Goal: Task Accomplishment & Management: Manage account settings

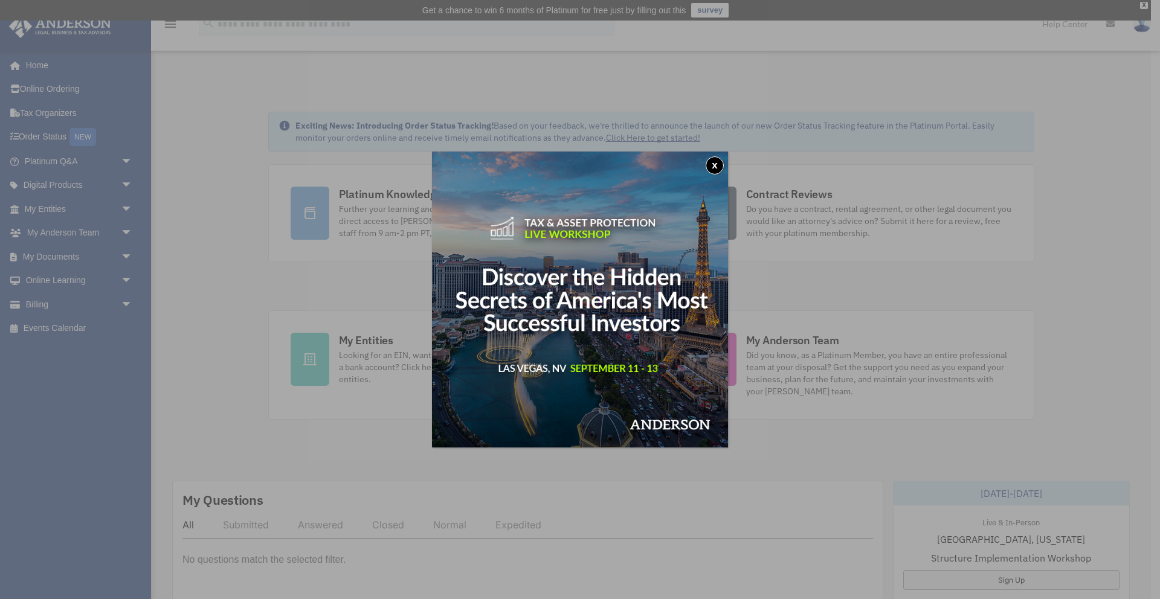
click at [718, 165] on button "x" at bounding box center [715, 165] width 18 height 18
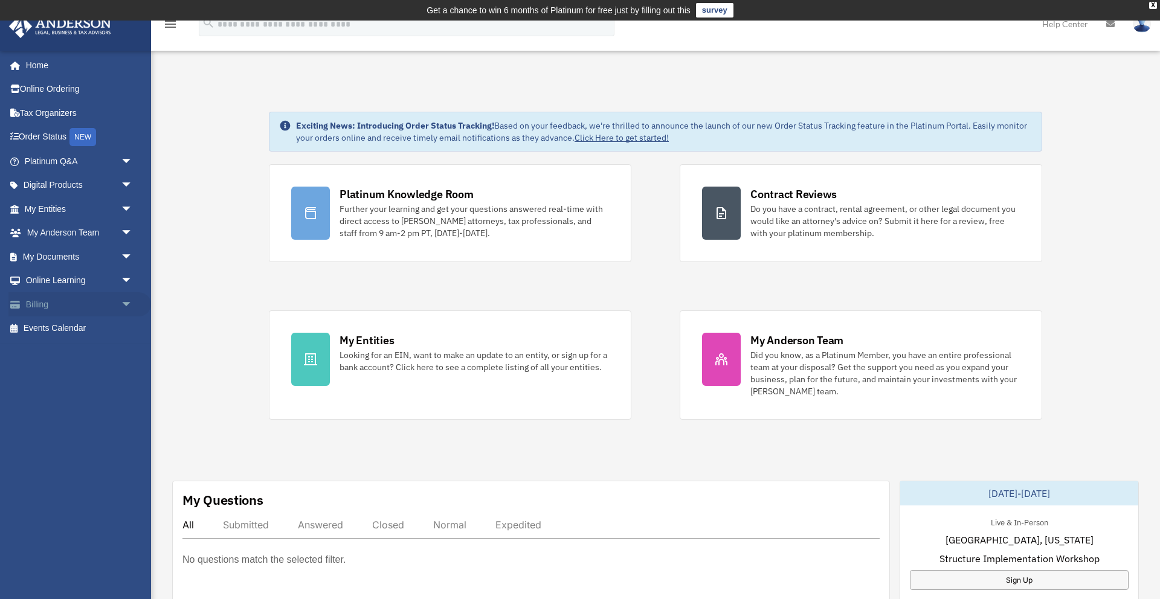
click at [54, 309] on link "Billing arrow_drop_down" at bounding box center [79, 304] width 143 height 24
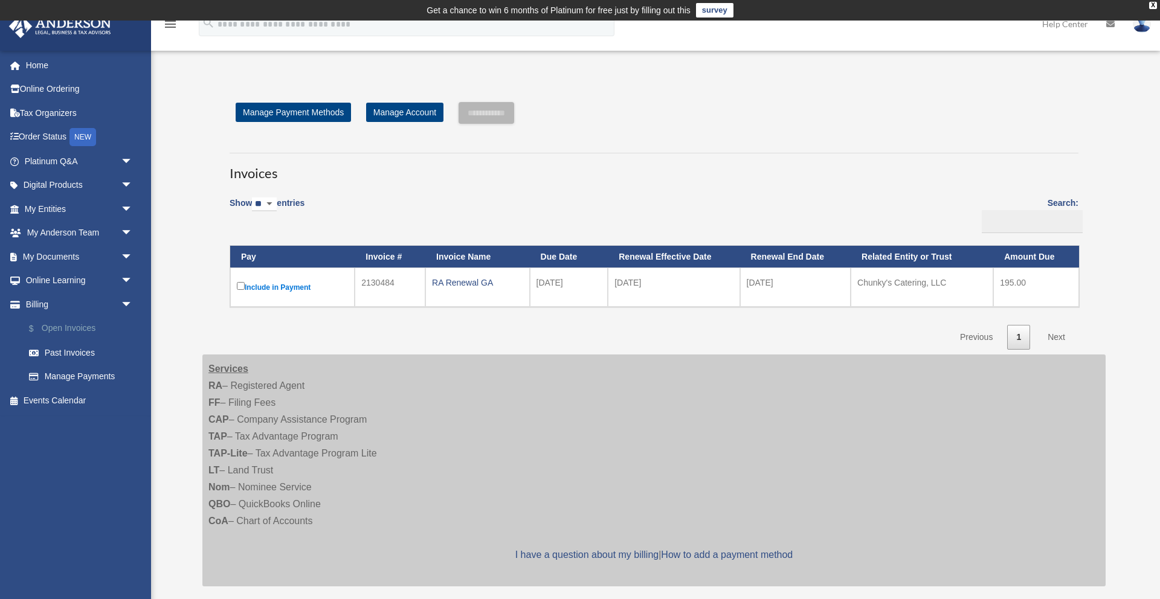
click at [75, 326] on link "$ Open Invoices" at bounding box center [84, 329] width 134 height 25
click at [75, 353] on link "Past Invoices" at bounding box center [84, 353] width 134 height 24
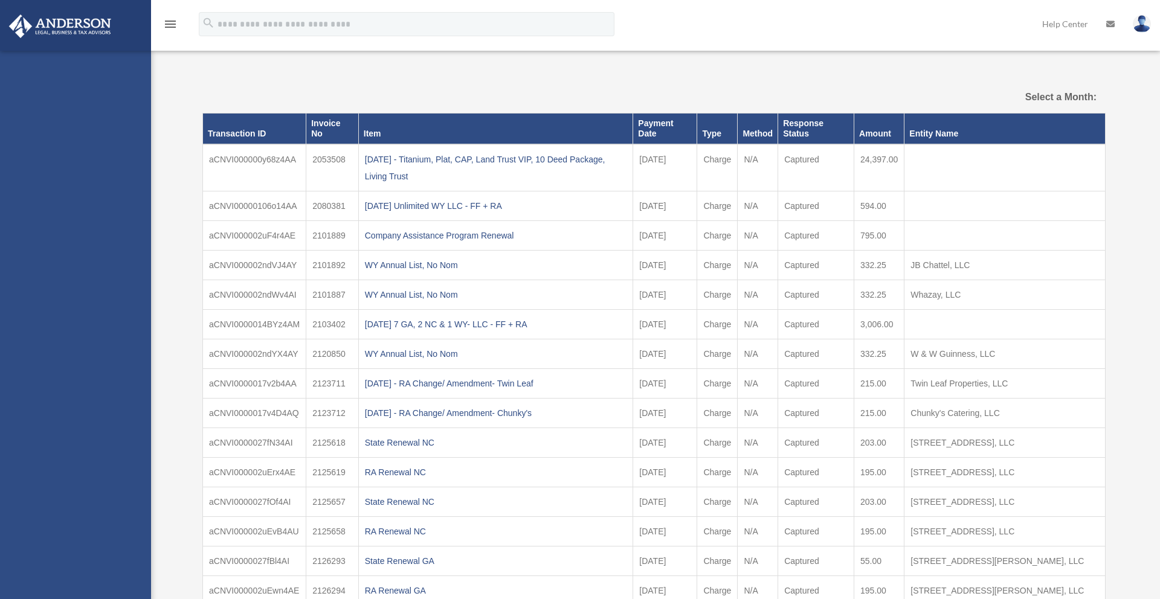
select select
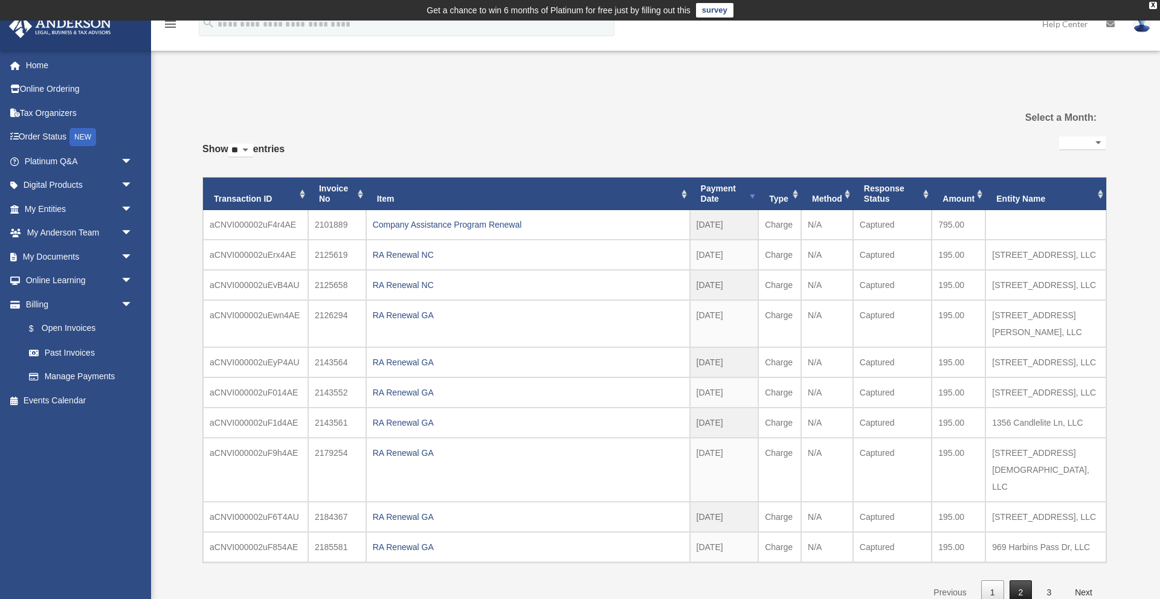
click at [1019, 581] on link "2" at bounding box center [1020, 593] width 23 height 25
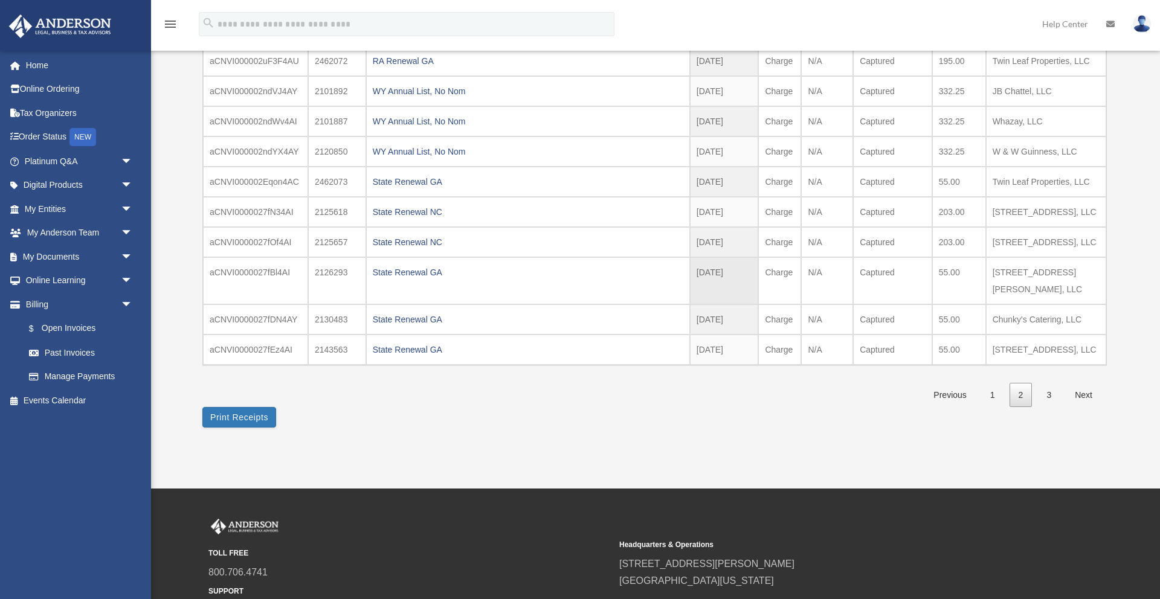
scroll to position [168, 0]
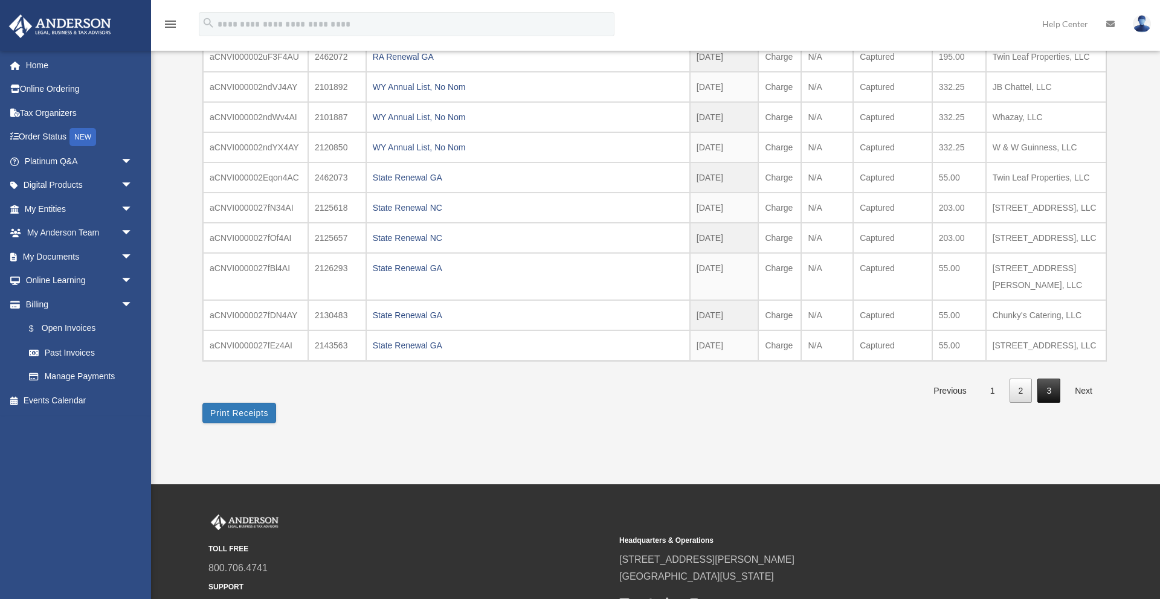
click at [1051, 388] on link "3" at bounding box center [1048, 391] width 23 height 25
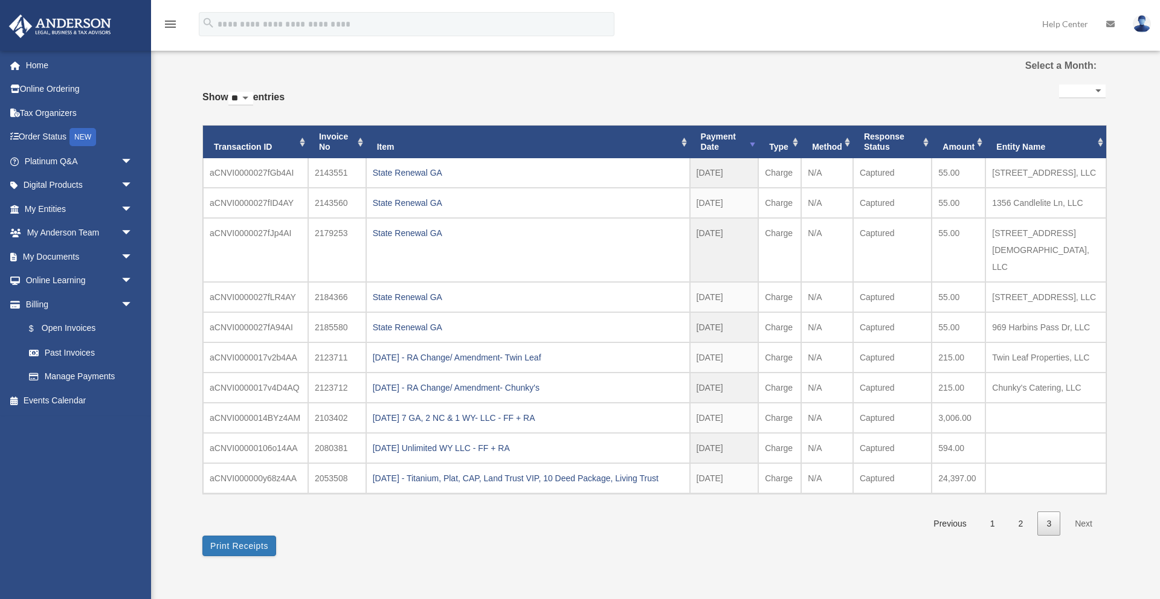
scroll to position [50, 0]
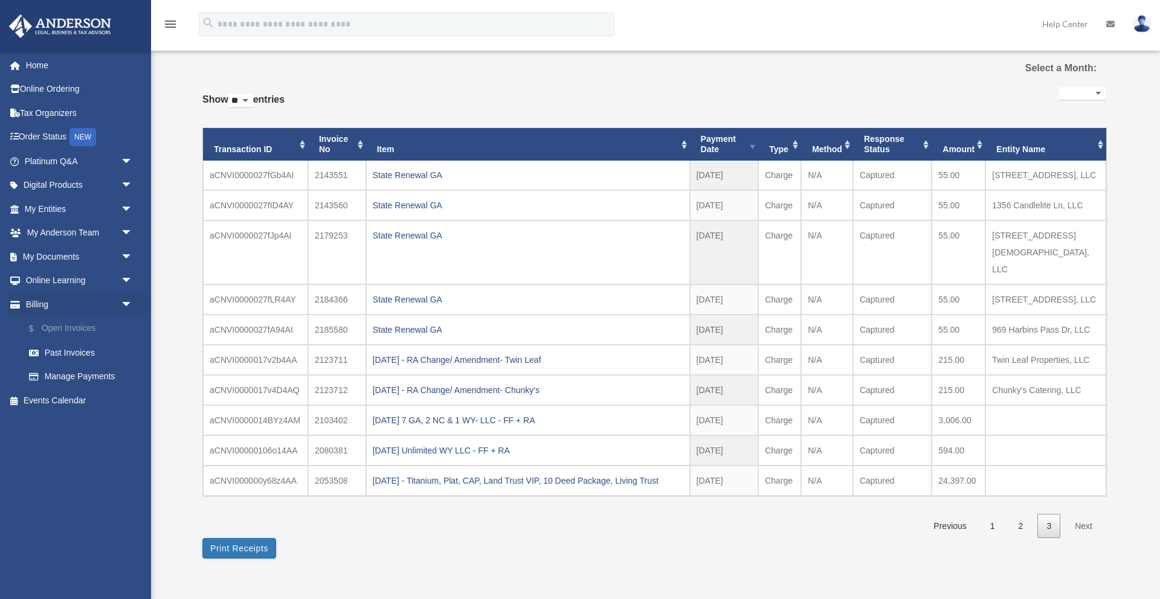
click at [72, 324] on link "$ Open Invoices" at bounding box center [84, 329] width 134 height 25
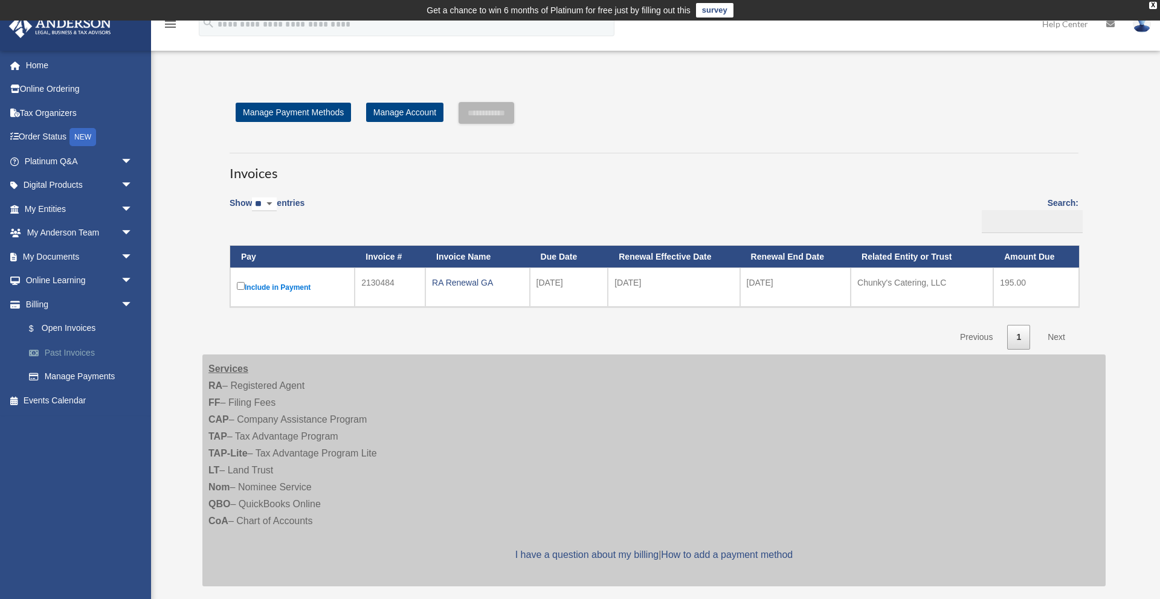
click at [78, 358] on link "Past Invoices" at bounding box center [84, 353] width 134 height 24
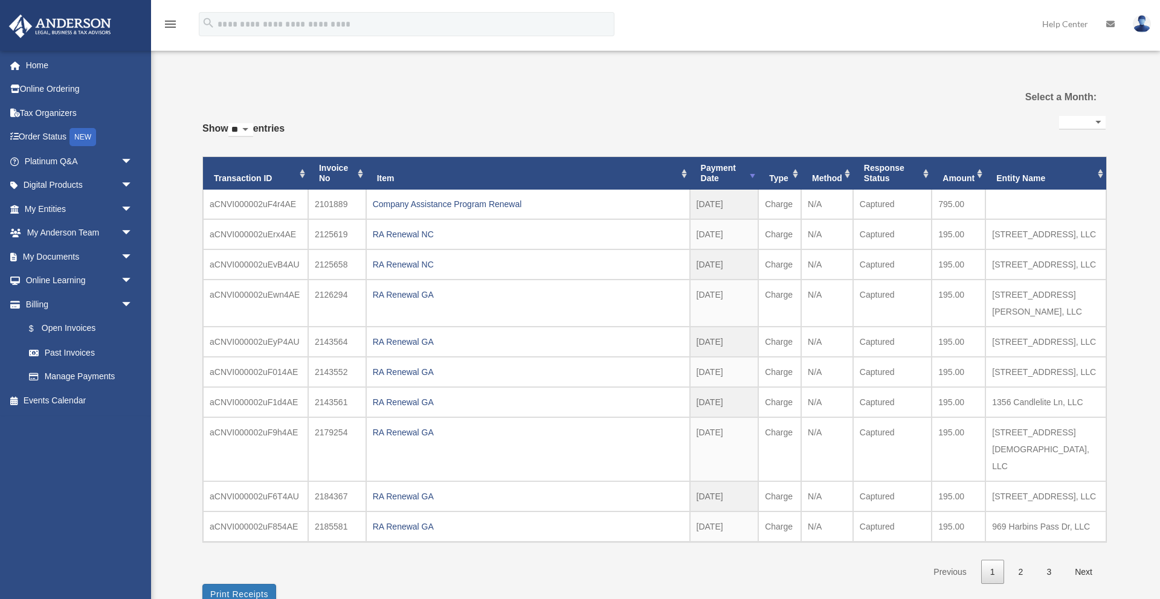
select select
